Goal: Find specific page/section: Find specific page/section

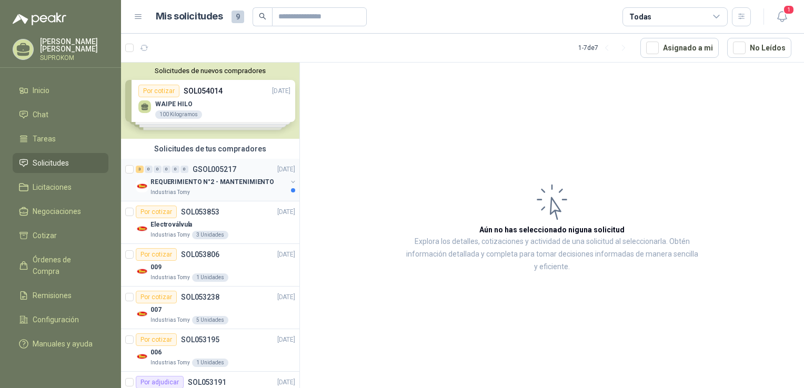
click at [221, 190] on div "Industrias Tomy" at bounding box center [218, 192] width 136 height 8
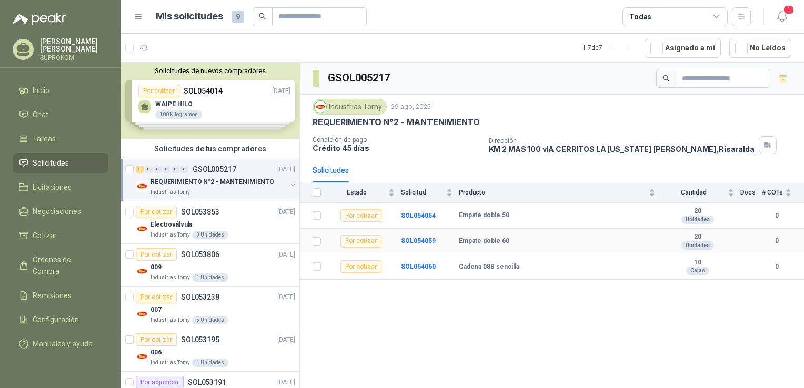
click at [481, 241] on b "Empate doble 60" at bounding box center [484, 241] width 51 height 8
drag, startPoint x: 481, startPoint y: 241, endPoint x: 525, endPoint y: 300, distance: 73.2
click at [525, 300] on div "GSOL005217 Industrias Tomy [DATE] REQUERIMIENTO N°2 - MANTENIMIENTO Condición d…" at bounding box center [552, 227] width 504 height 329
drag, startPoint x: 459, startPoint y: 261, endPoint x: 522, endPoint y: 272, distance: 64.2
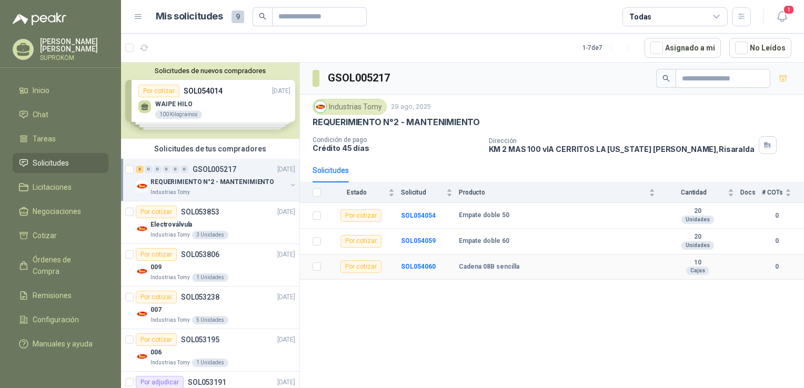
click at [522, 272] on td "Cadena 08B sencilla" at bounding box center [560, 268] width 203 height 26
copy b "Cadena 08B sencilla"
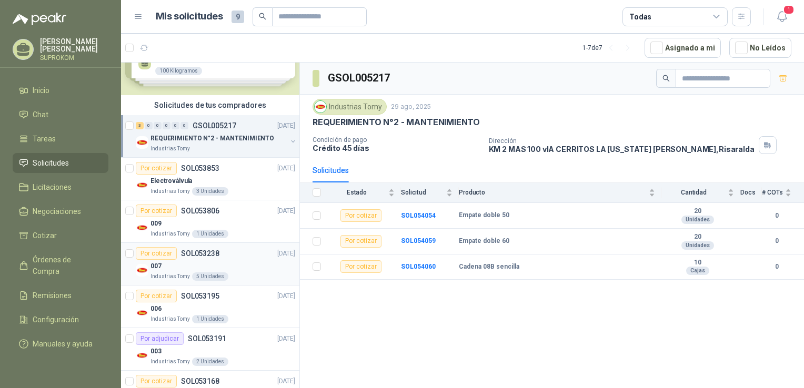
scroll to position [26, 0]
